Goal: Task Accomplishment & Management: Complete application form

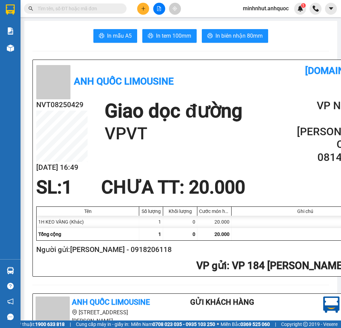
click at [143, 9] on icon "plus" at bounding box center [143, 8] width 5 height 5
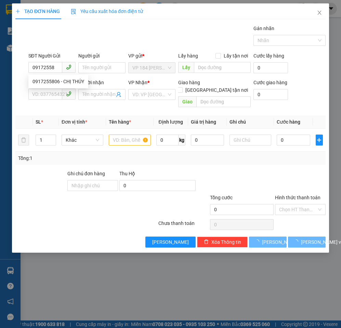
click at [144, 54] on b "*" at bounding box center [143, 55] width 2 height 5
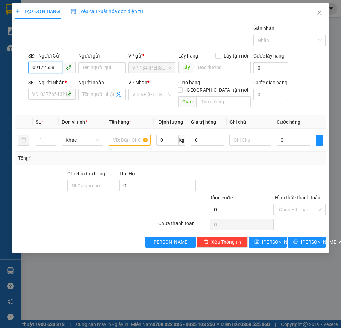
click at [55, 69] on input "09172558" at bounding box center [45, 67] width 34 height 11
type input "0917255806"
click at [71, 79] on div "0917255806 - CHỊ THÚY" at bounding box center [59, 82] width 52 height 8
type input "CHỊ THÚY"
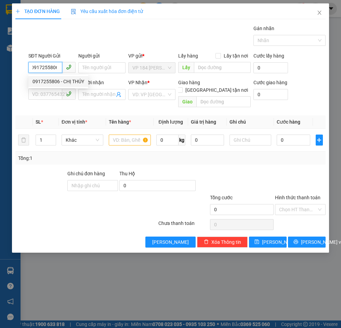
type input "0933237076"
type input "CHỊ NHI"
type input "VPVT"
type input "CK SCB 4/8"
type input "20.000"
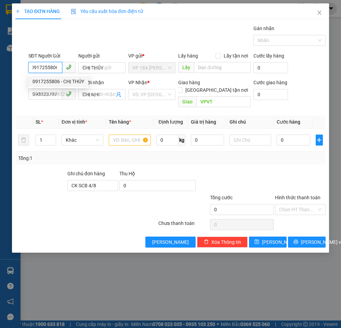
type input "20.000"
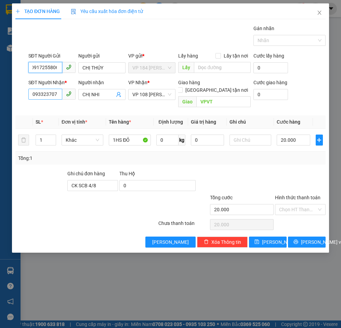
type input "0917255806"
click at [51, 95] on input "0933237076" at bounding box center [45, 94] width 34 height 11
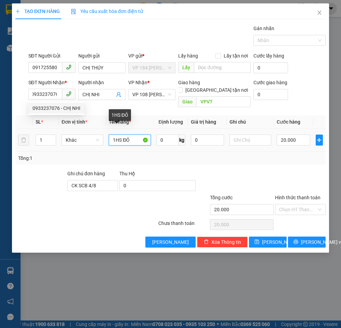
click at [132, 134] on input "1HS ĐỎ" at bounding box center [130, 139] width 42 height 11
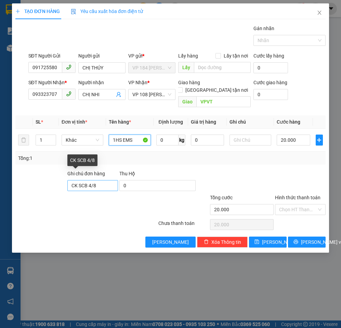
type input "1HS EMS"
drag, startPoint x: 106, startPoint y: 181, endPoint x: 42, endPoint y: 189, distance: 64.5
click at [42, 189] on form "Ghi chú đơn hàng CK SCB [DATE] Hộ 0 Tổng cước 20.000 Hình thức thanh toán Chọn …" at bounding box center [170, 194] width 310 height 48
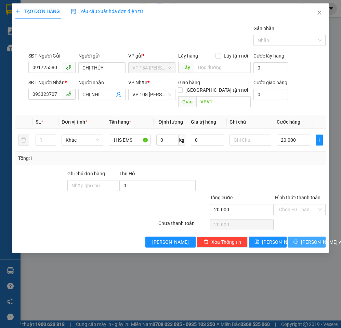
click at [305, 238] on span "[PERSON_NAME] và In" at bounding box center [325, 242] width 48 height 8
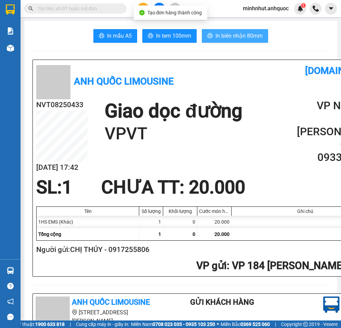
click at [240, 37] on span "In biên nhận 80mm" at bounding box center [239, 35] width 47 height 9
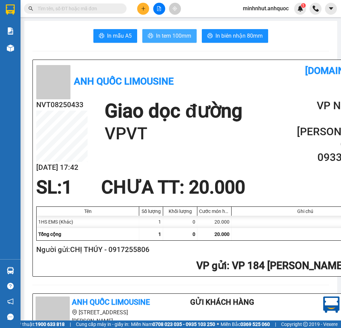
click at [168, 37] on span "In tem 100mm" at bounding box center [173, 35] width 35 height 9
drag, startPoint x: 171, startPoint y: 1, endPoint x: 161, endPoint y: 8, distance: 11.6
click at [167, 4] on div "Kết quả tìm kiếm ( 0 ) Bộ lọc No Data minhnhut.anhquoc 1" at bounding box center [170, 8] width 341 height 17
click at [161, 8] on icon "file-add" at bounding box center [159, 8] width 5 height 5
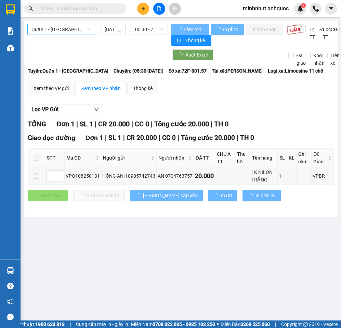
click at [71, 32] on span "Quận 1 - [GEOGRAPHIC_DATA]" at bounding box center [61, 29] width 60 height 10
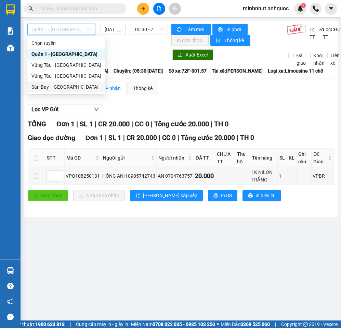
click at [64, 87] on div "Sân Bay - [GEOGRAPHIC_DATA]" at bounding box center [66, 87] width 70 height 8
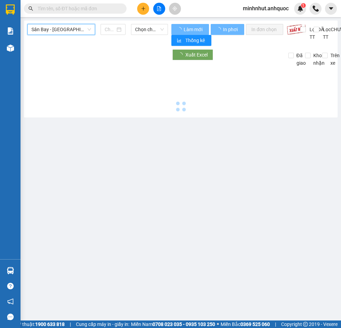
type input "[DATE]"
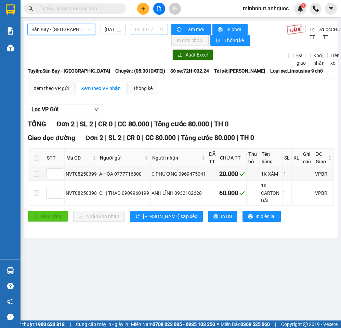
click at [150, 27] on span "05:30 - 72H-032.24" at bounding box center [149, 29] width 29 height 10
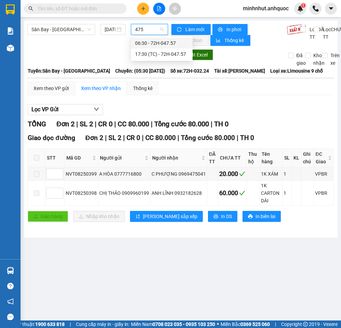
type input "4757"
click at [150, 51] on div "17:30 (TC) - 72H-047.57" at bounding box center [161, 54] width 53 height 8
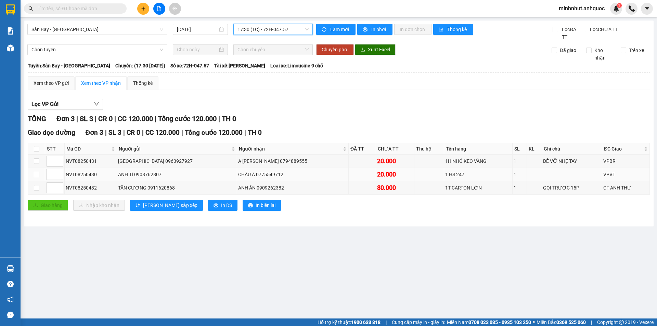
click at [123, 174] on div "ANH TÍ 0908762807" at bounding box center [177, 175] width 118 height 8
